Goal: Information Seeking & Learning: Check status

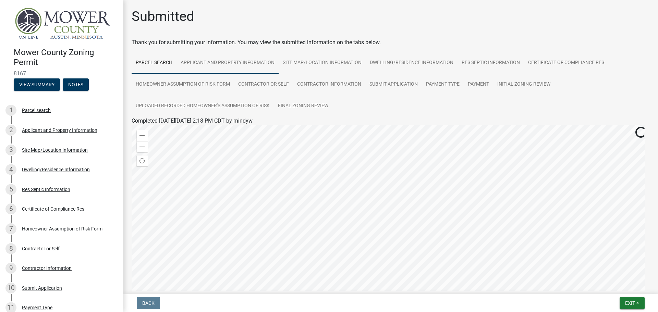
click at [236, 61] on link "Applicant and Property Information" at bounding box center [227, 63] width 102 height 22
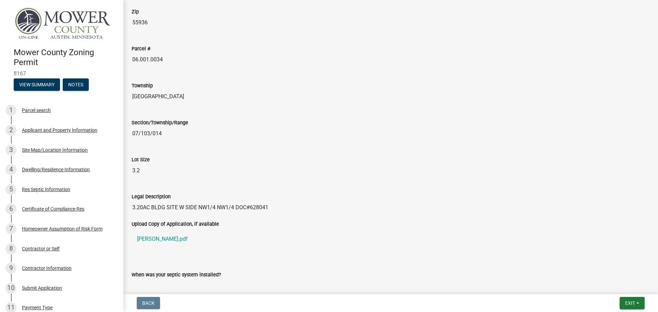
scroll to position [651, 0]
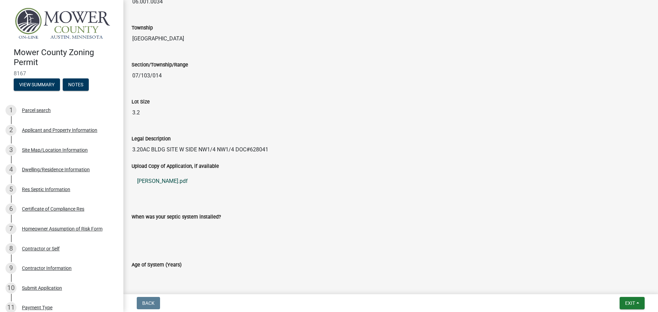
click at [149, 178] on link "bovee ZP.pdf" at bounding box center [391, 181] width 518 height 16
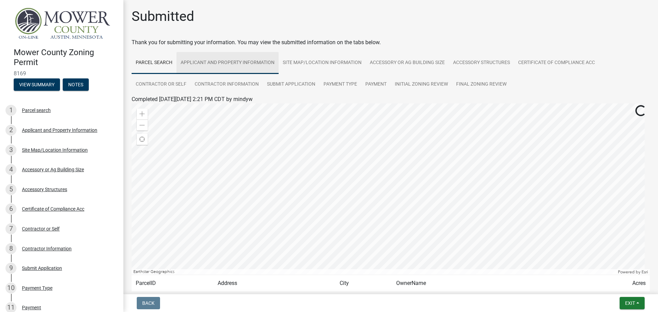
click at [228, 62] on link "Applicant and Property Information" at bounding box center [227, 63] width 102 height 22
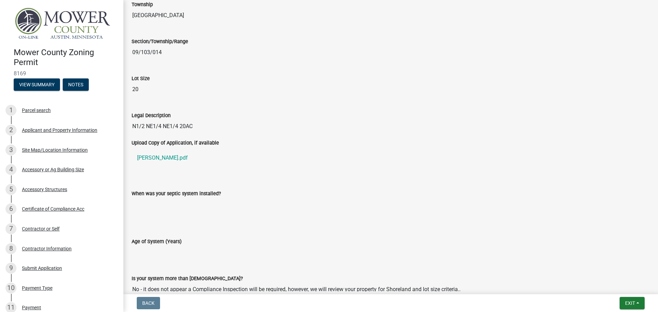
scroll to position [712, 0]
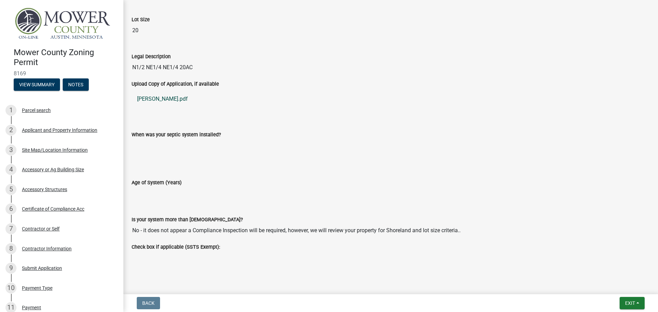
click at [160, 95] on link "[PERSON_NAME].pdf" at bounding box center [391, 99] width 518 height 16
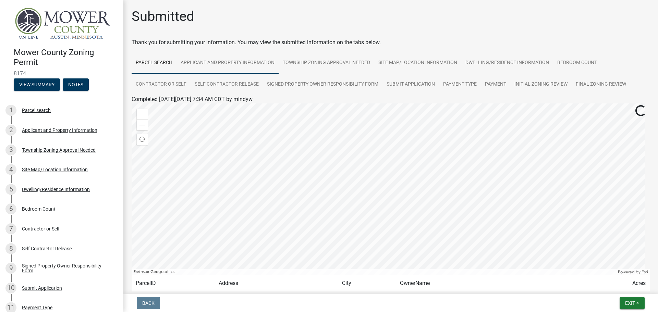
click at [223, 61] on link "Applicant and Property Information" at bounding box center [227, 63] width 102 height 22
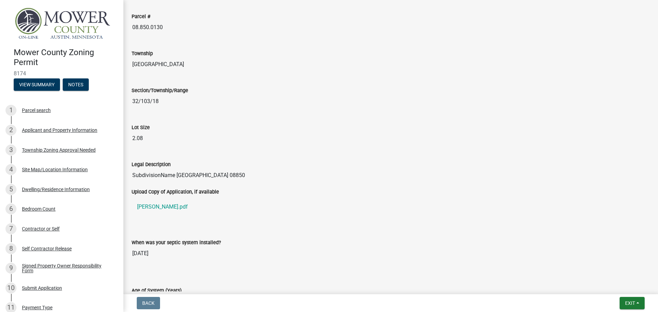
scroll to position [685, 0]
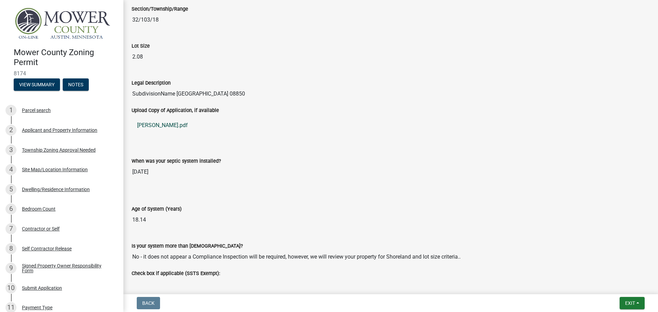
click at [147, 127] on link "Christenson ZP.pdf" at bounding box center [391, 125] width 518 height 16
